Goal: Information Seeking & Learning: Learn about a topic

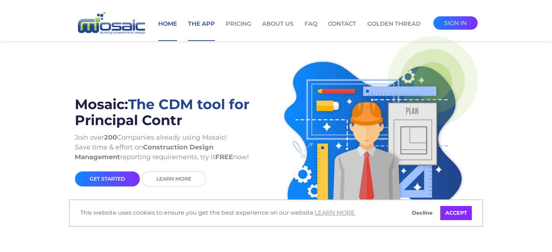
click at [205, 20] on link "The App" at bounding box center [201, 30] width 27 height 21
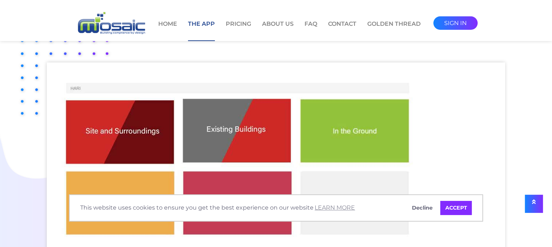
scroll to position [254, 0]
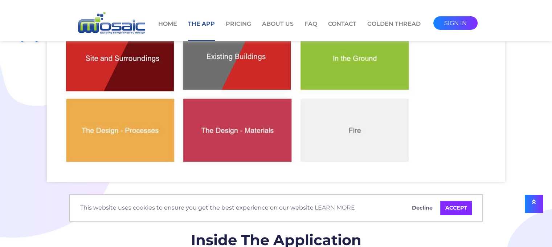
click at [127, 124] on img at bounding box center [238, 86] width 383 height 192
drag, startPoint x: 274, startPoint y: 138, endPoint x: 327, endPoint y: 126, distance: 53.8
click at [275, 137] on img at bounding box center [238, 86] width 383 height 192
drag, startPoint x: 360, startPoint y: 124, endPoint x: 364, endPoint y: 174, distance: 49.5
click at [360, 125] on img at bounding box center [238, 86] width 383 height 192
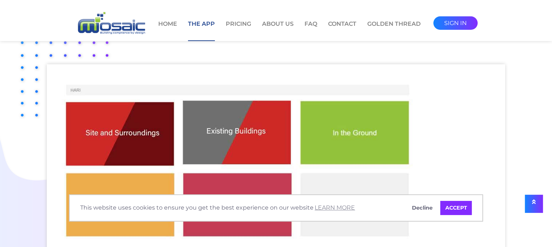
scroll to position [181, 0]
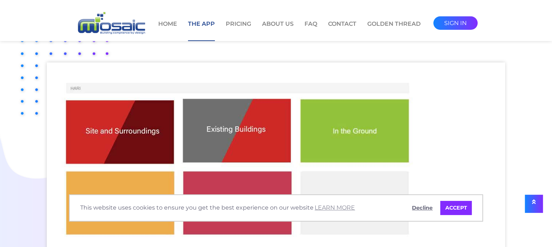
click at [421, 210] on link "Decline" at bounding box center [422, 208] width 30 height 15
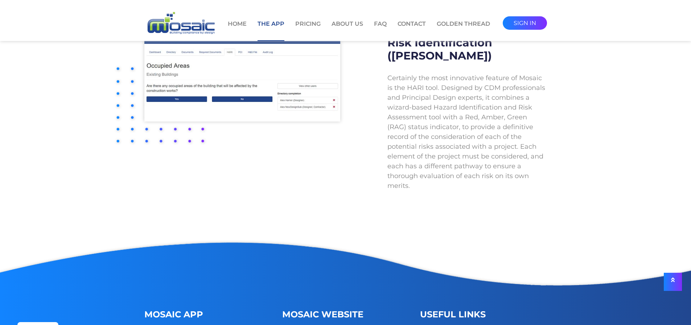
scroll to position [1340, 0]
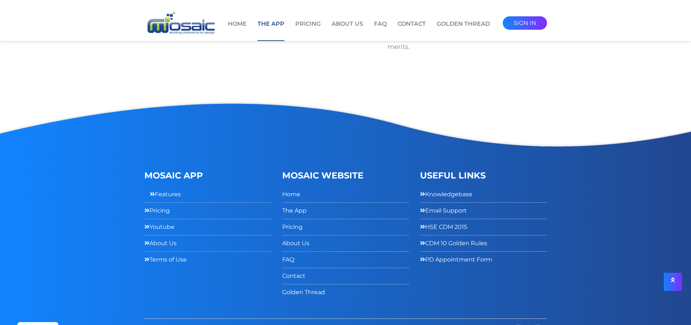
click at [150, 191] on icon at bounding box center [152, 194] width 5 height 6
click at [169, 189] on link "Features" at bounding box center [165, 194] width 31 height 11
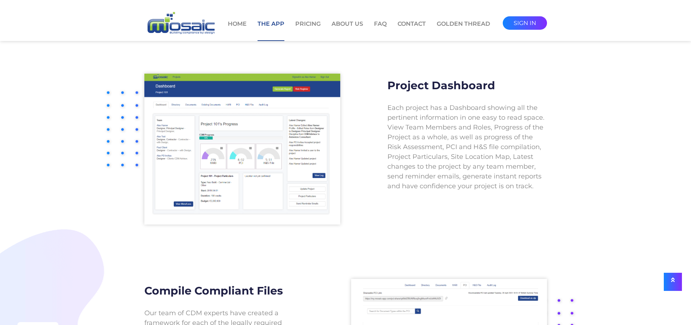
scroll to position [718, 0]
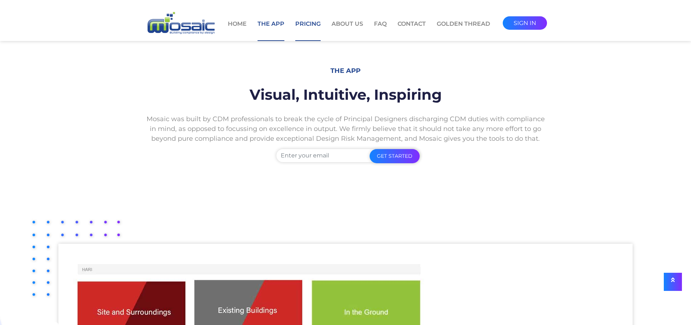
click at [307, 22] on link "Pricing" at bounding box center [307, 30] width 25 height 21
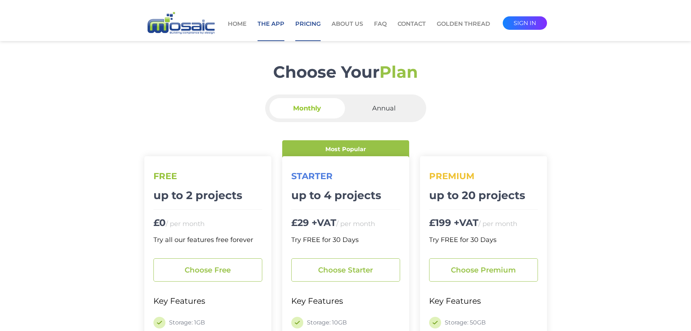
click at [265, 23] on link "The App" at bounding box center [271, 30] width 27 height 21
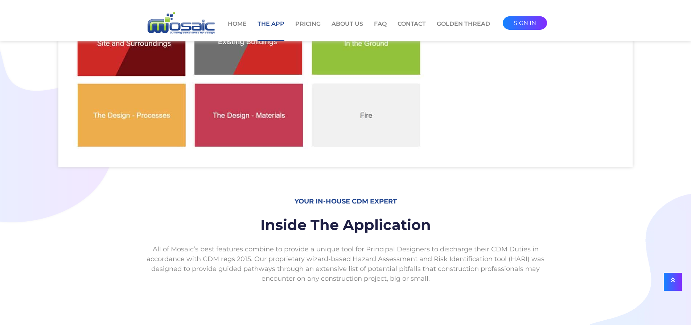
scroll to position [181, 0]
